Goal: Task Accomplishment & Management: Manage account settings

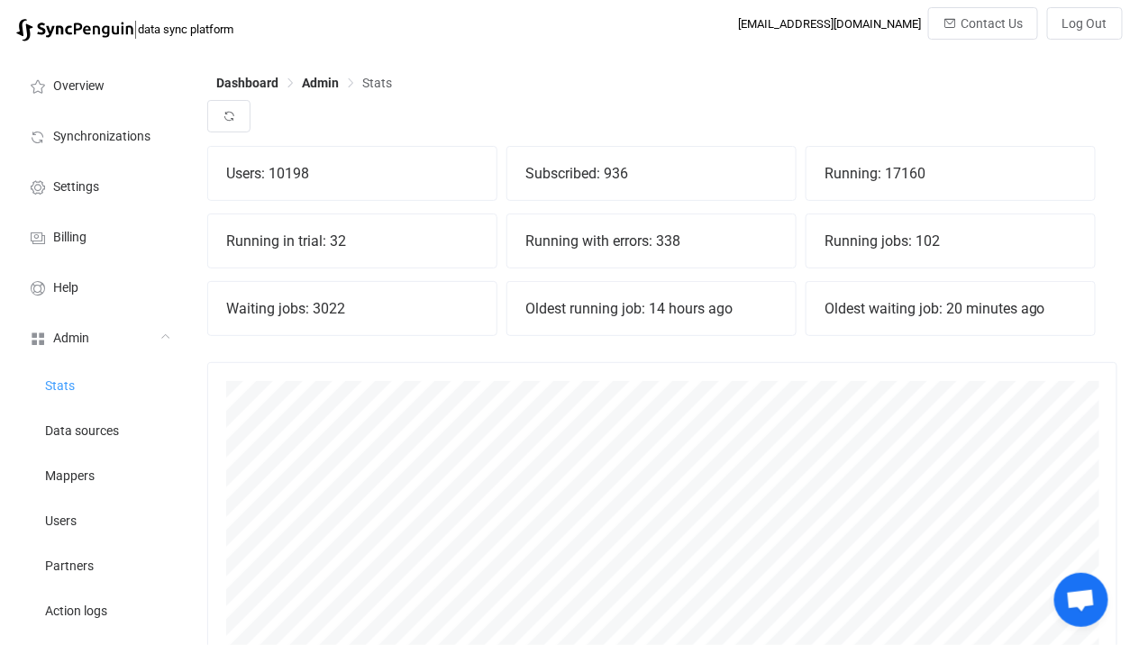
scroll to position [397, 910]
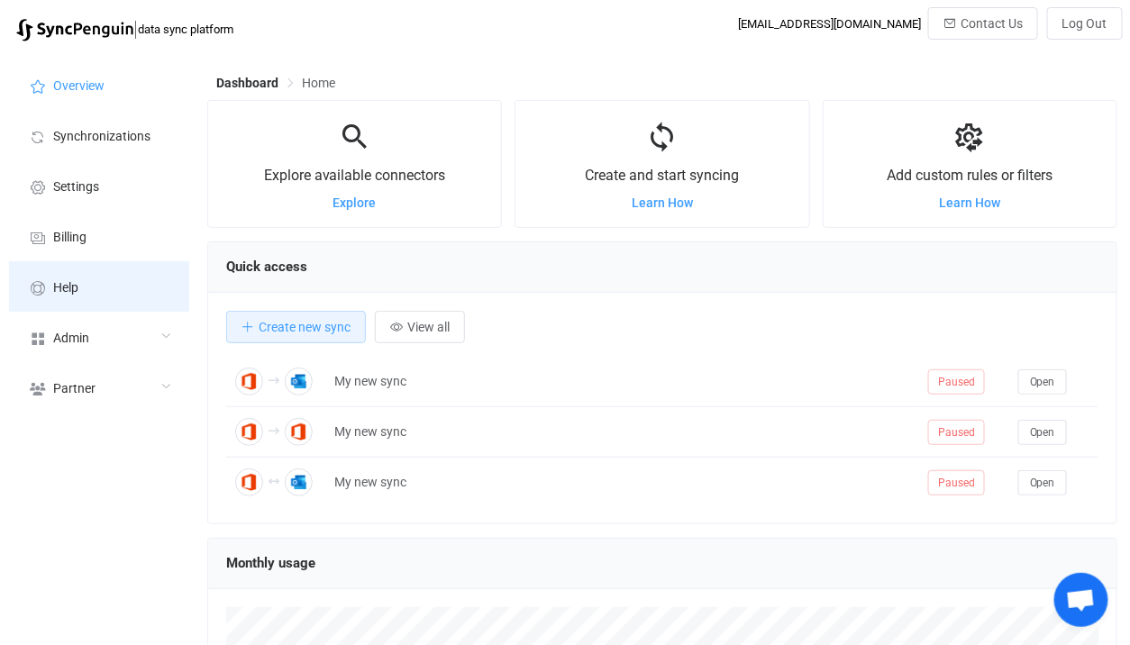
scroll to position [349, 910]
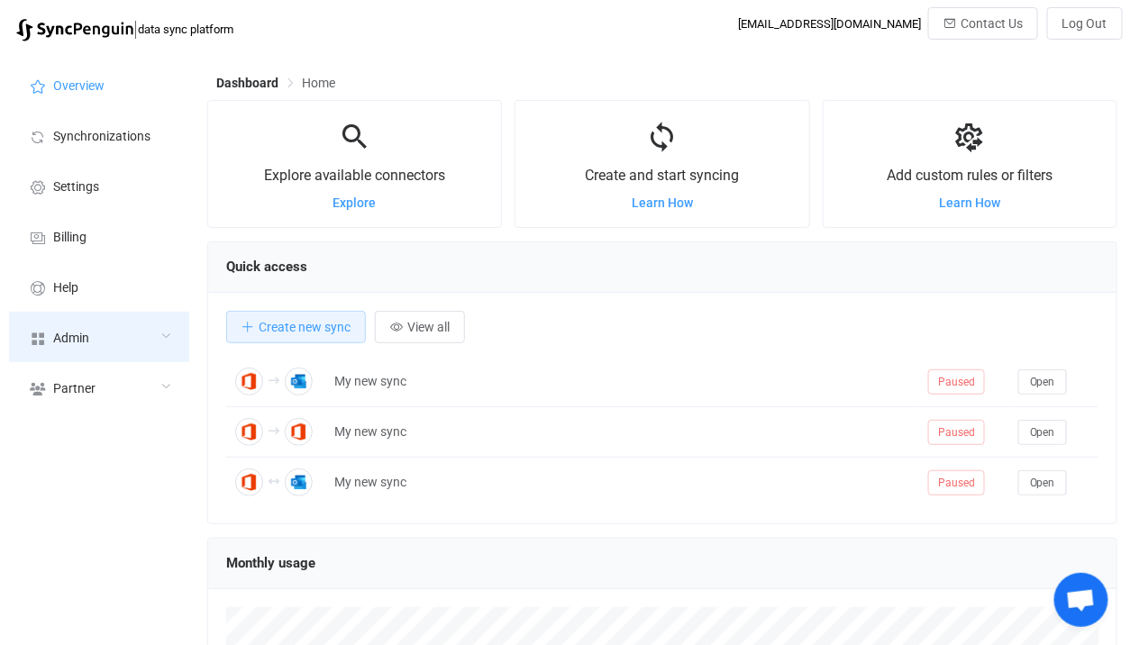
click at [157, 335] on div "Admin" at bounding box center [99, 337] width 180 height 50
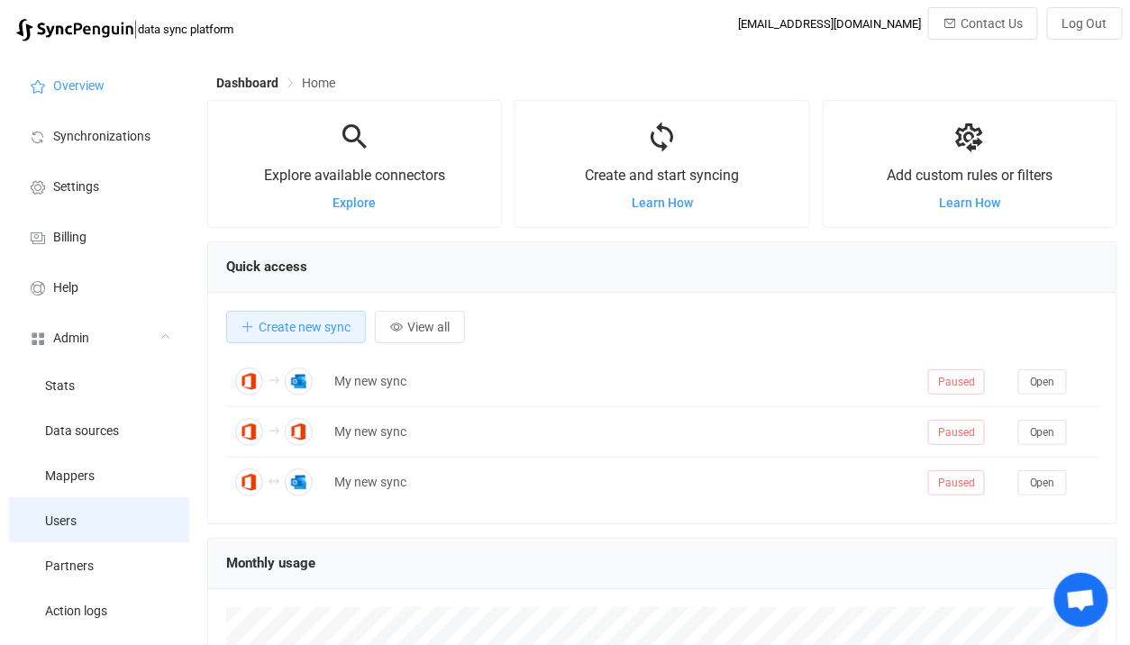
click at [129, 519] on li "Users" at bounding box center [99, 519] width 180 height 45
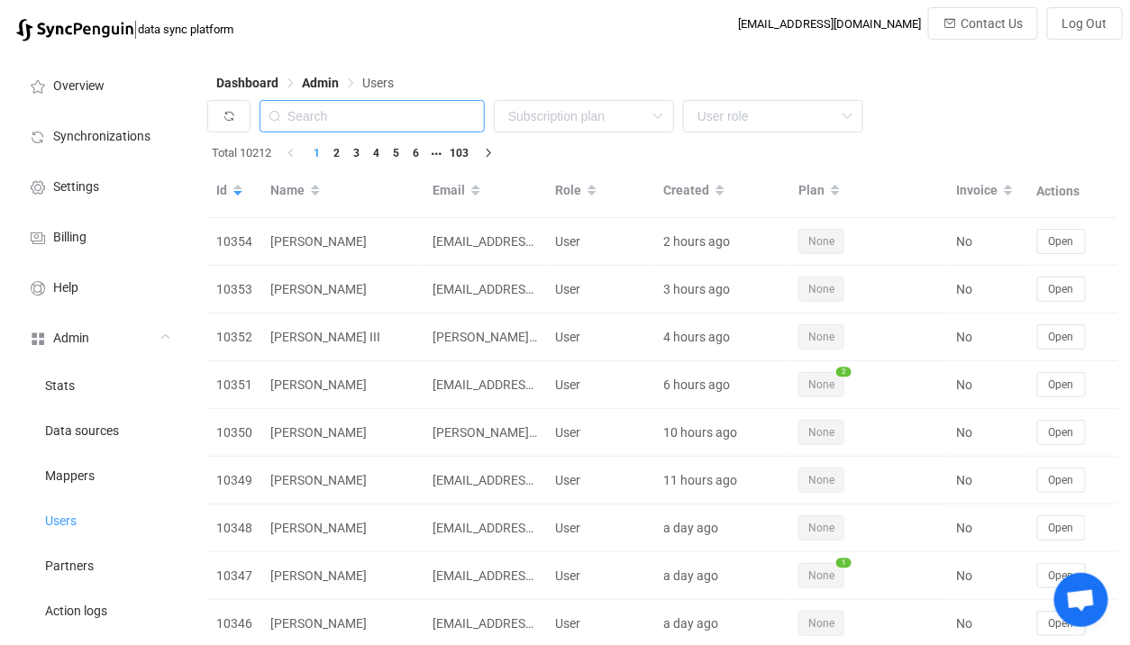
click at [357, 132] on input "text" at bounding box center [371, 116] width 225 height 32
type input "clarks"
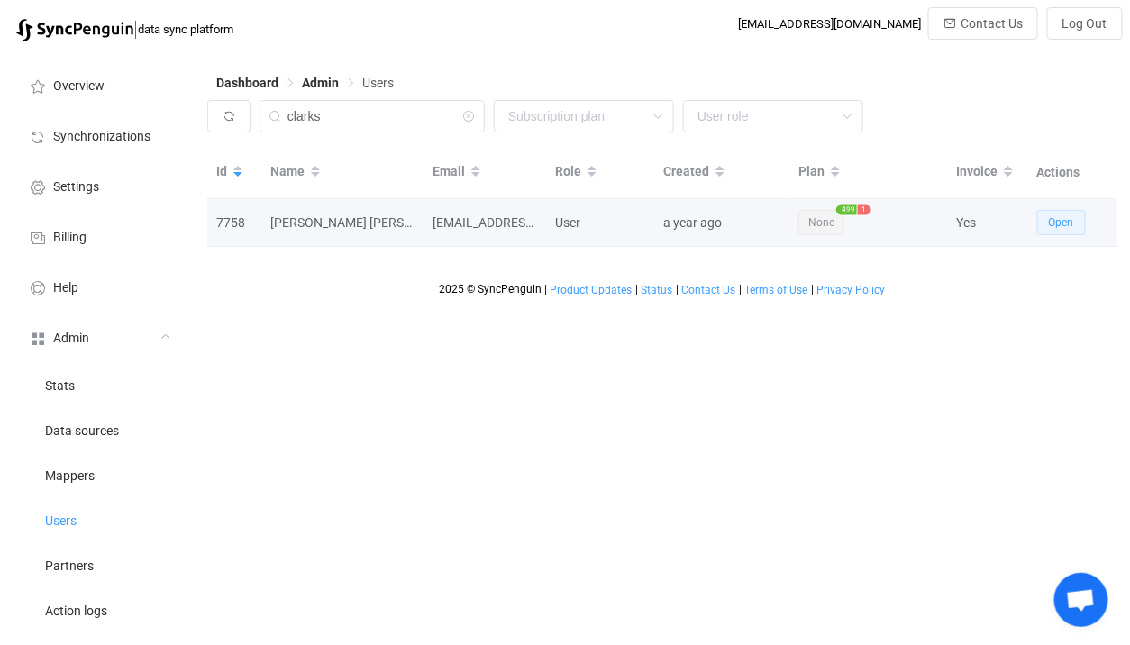
click at [1071, 223] on span "Open" at bounding box center [1061, 222] width 25 height 13
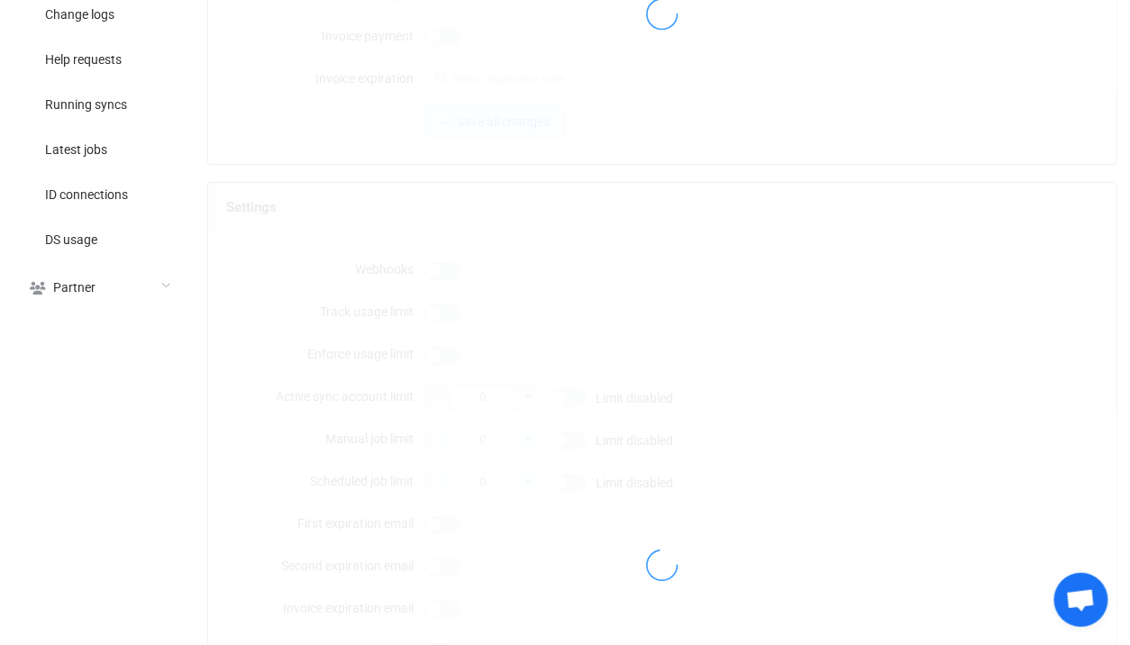
type input "[EMAIL_ADDRESS][DOMAIN_NAME]"
type input "[PERSON_NAME] [PERSON_NAME] IT"
type input "14"
type input "[DATE]"
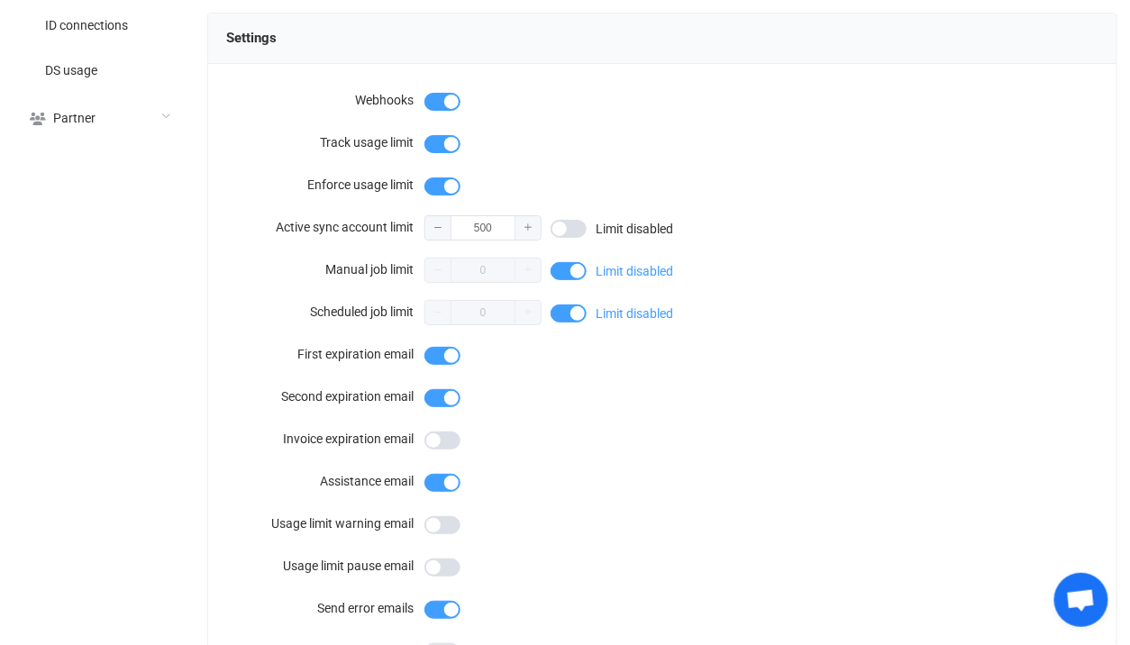
scroll to position [807, 0]
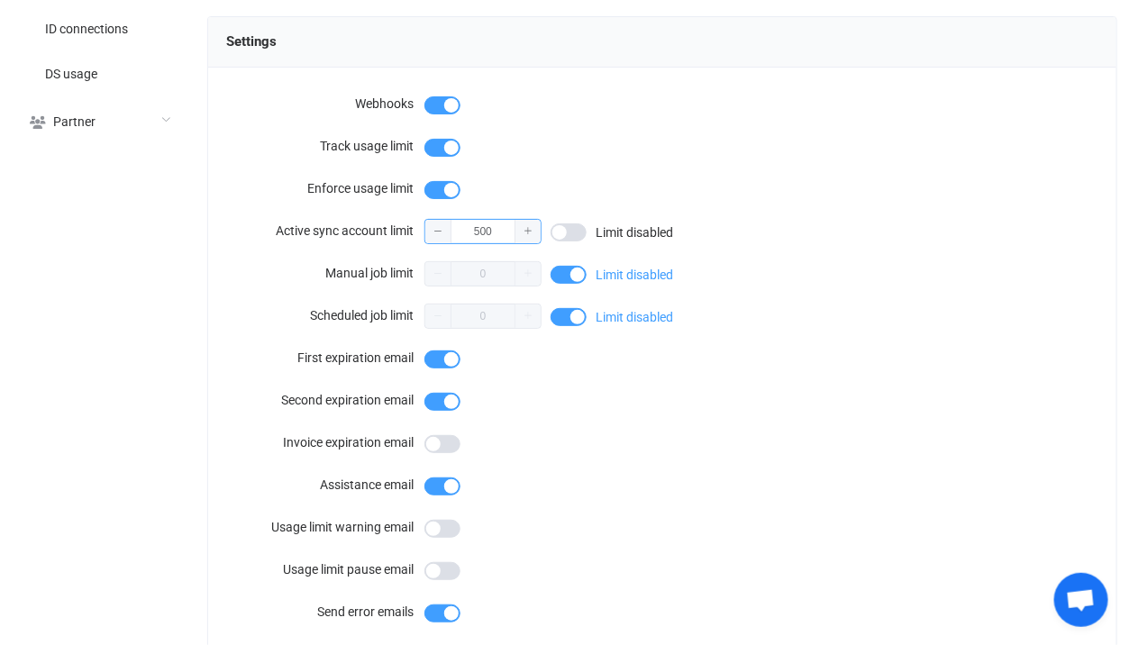
click at [503, 224] on input "500" at bounding box center [482, 231] width 117 height 25
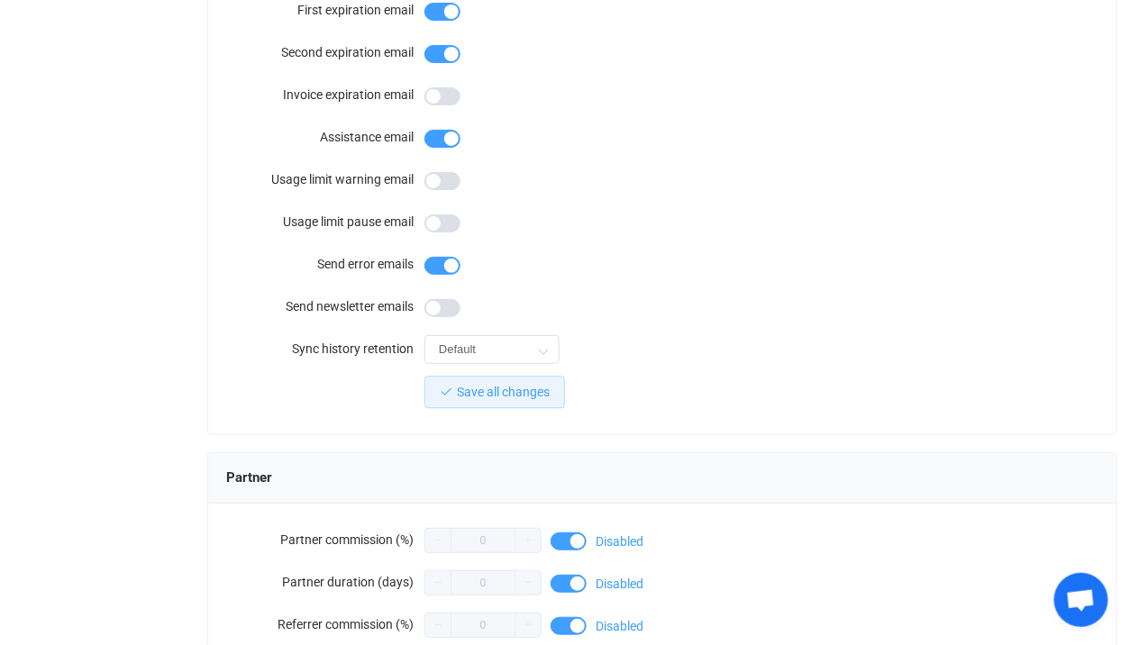
scroll to position [1314, 0]
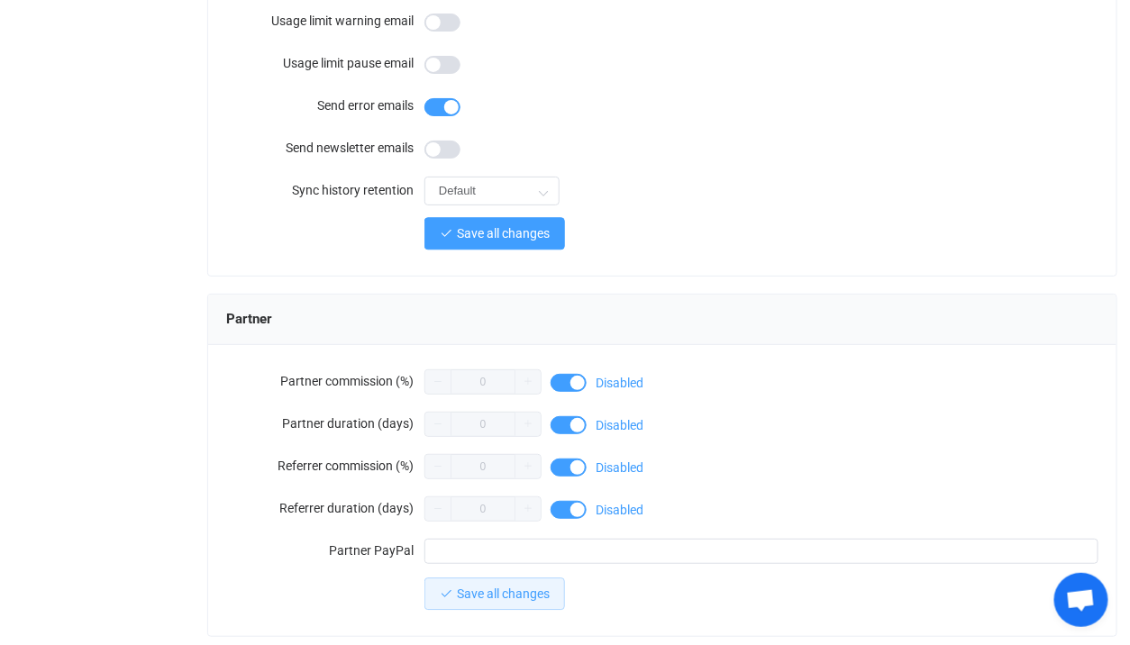
type input "525"
click at [543, 228] on span "Save all changes" at bounding box center [503, 233] width 93 height 14
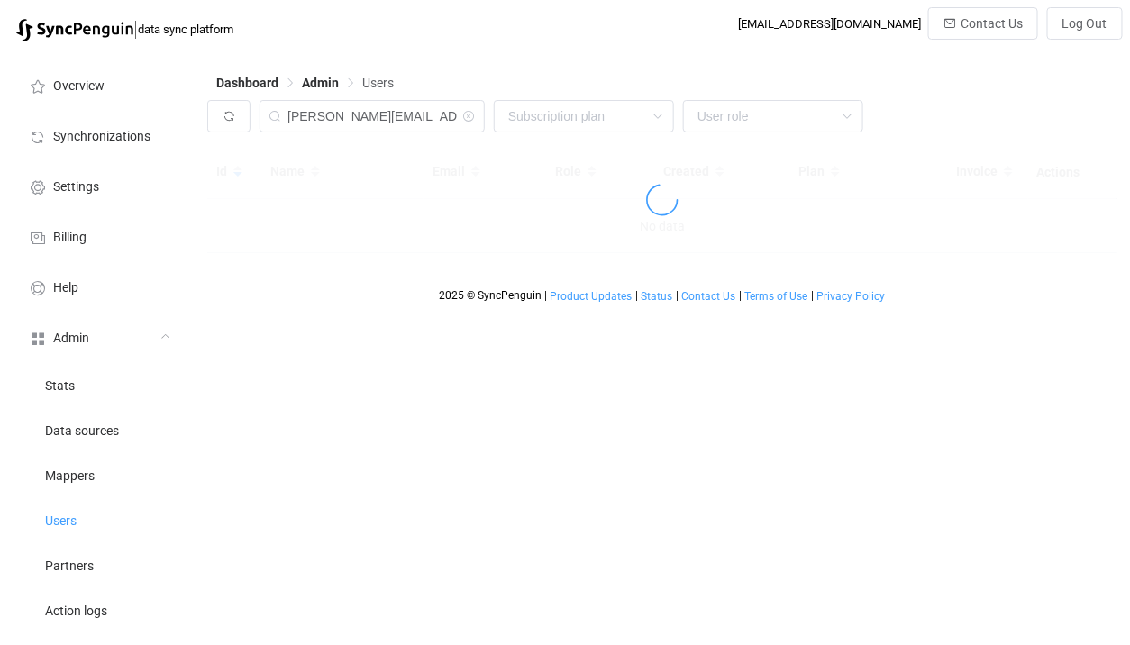
scroll to position [0, 3]
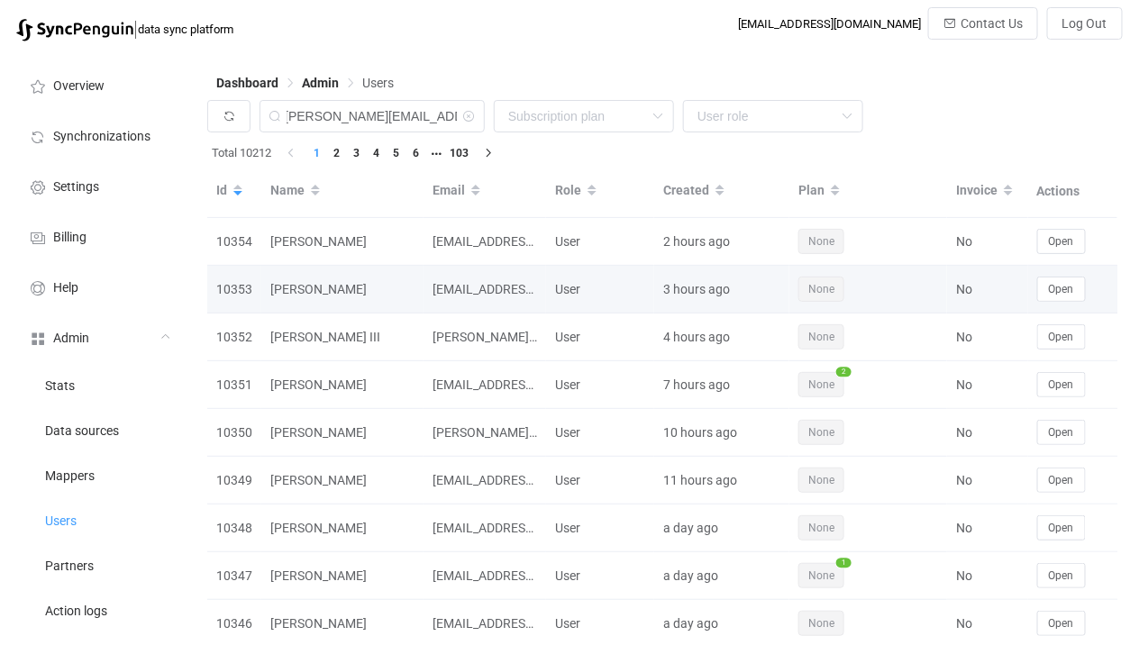
type input "[PERSON_NAME][EMAIL_ADDRESS][PERSON_NAME][DOMAIN_NAME]"
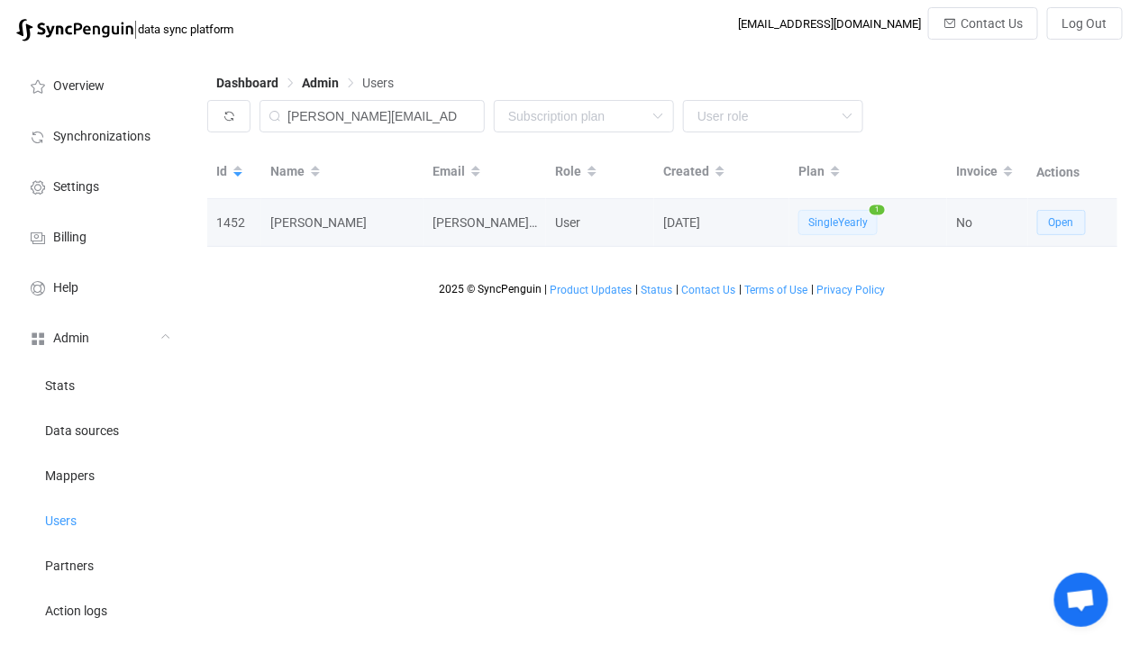
click at [1048, 215] on button "Open" at bounding box center [1061, 222] width 49 height 25
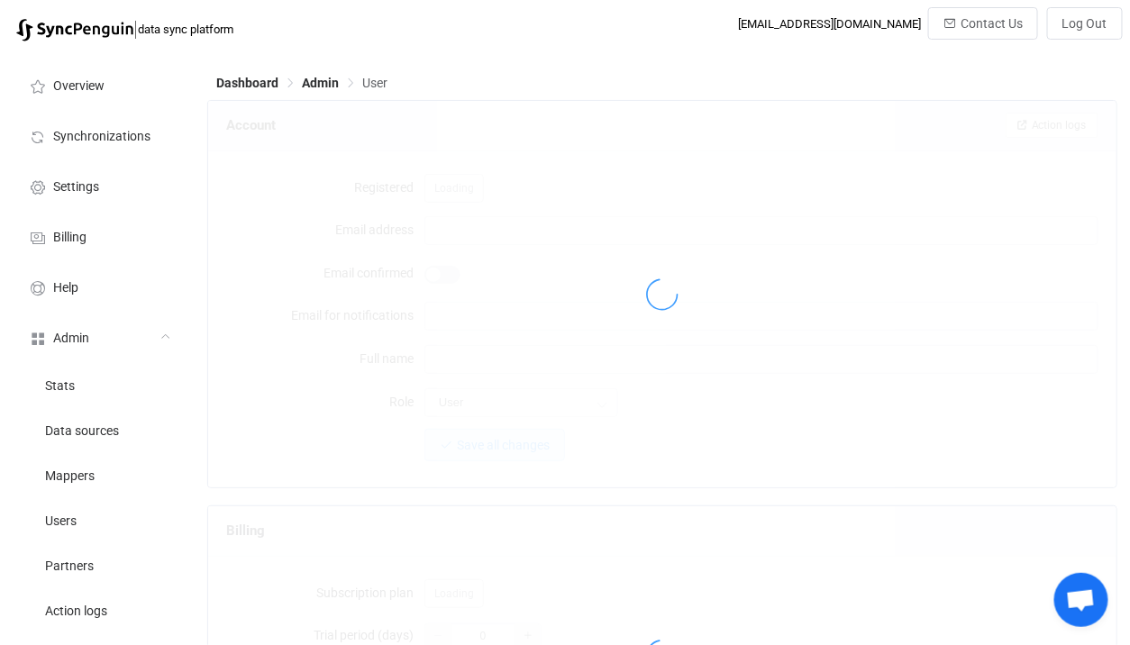
type input "[PERSON_NAME][EMAIL_ADDRESS][PERSON_NAME][DOMAIN_NAME]"
type input "[PERSON_NAME]"
type input "14"
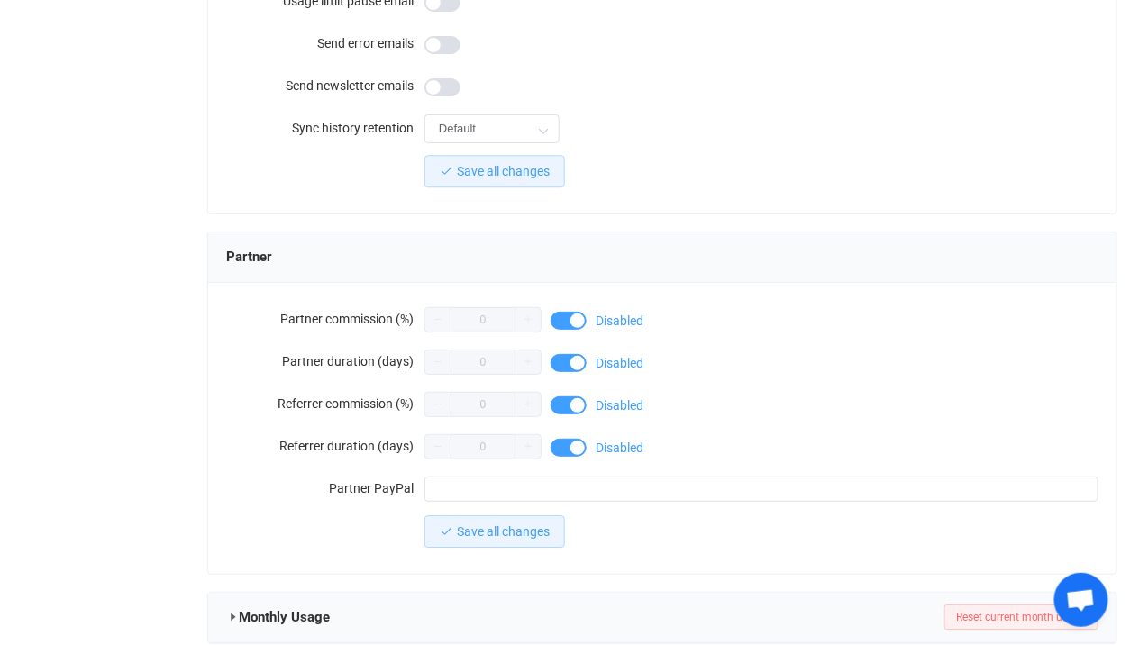
scroll to position [1633, 0]
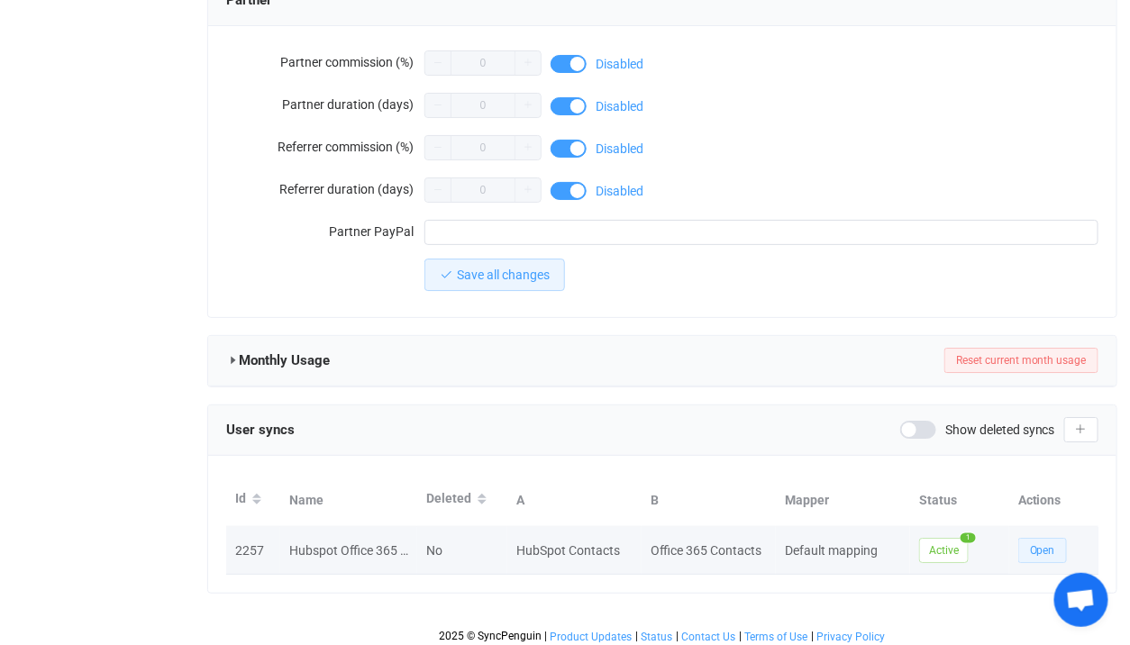
click at [1062, 538] on button "Open" at bounding box center [1042, 550] width 49 height 25
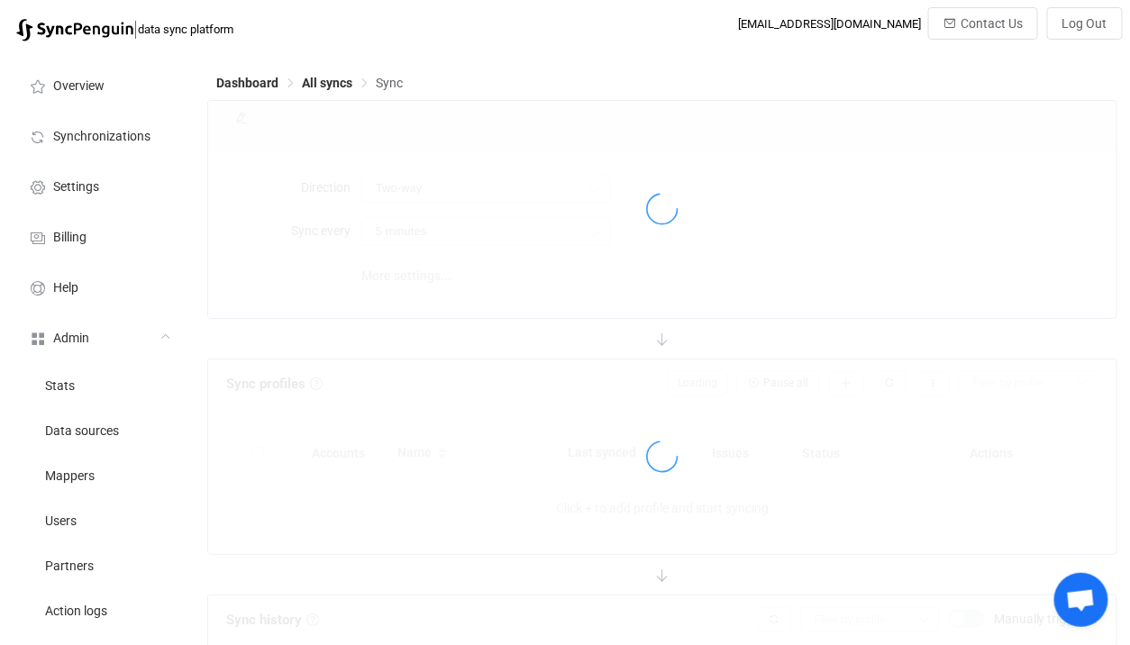
type input "10 minutes"
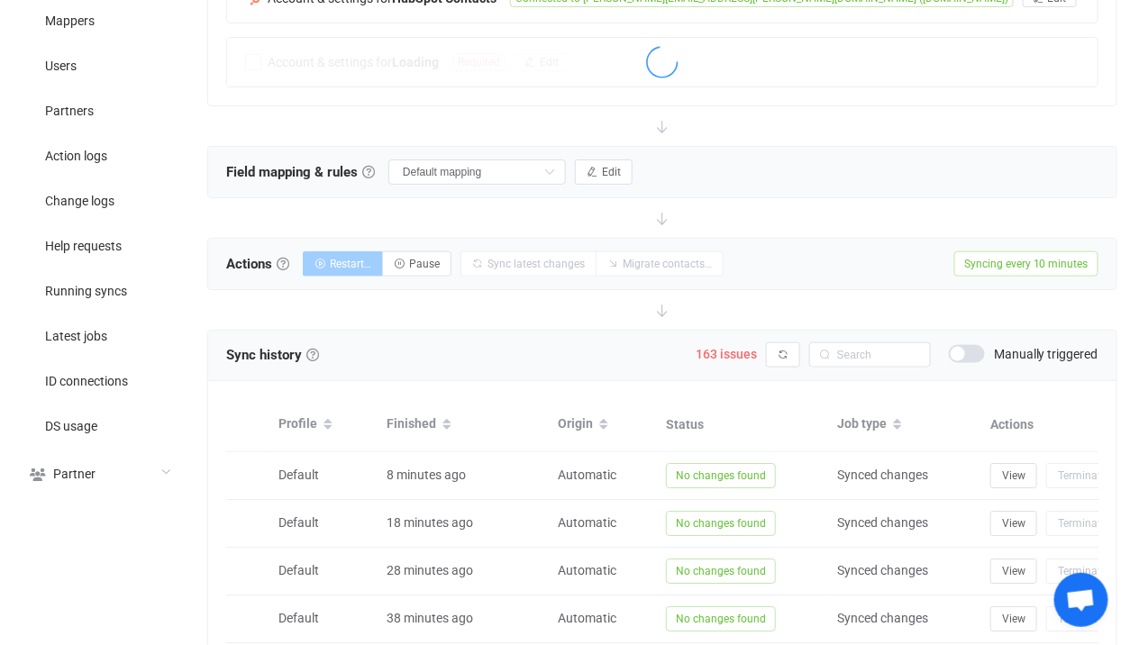
scroll to position [550, 0]
